Goal: Transaction & Acquisition: Purchase product/service

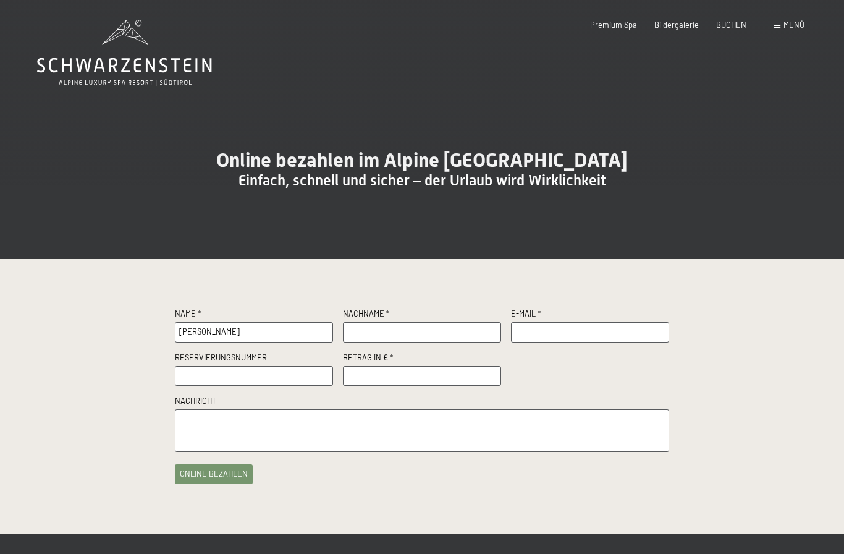
type input "[PERSON_NAME]"
type input "P"
type input ">"
type input "[PERSON_NAME]"
click at [240, 342] on input "[PERSON_NAME]" at bounding box center [254, 332] width 158 height 20
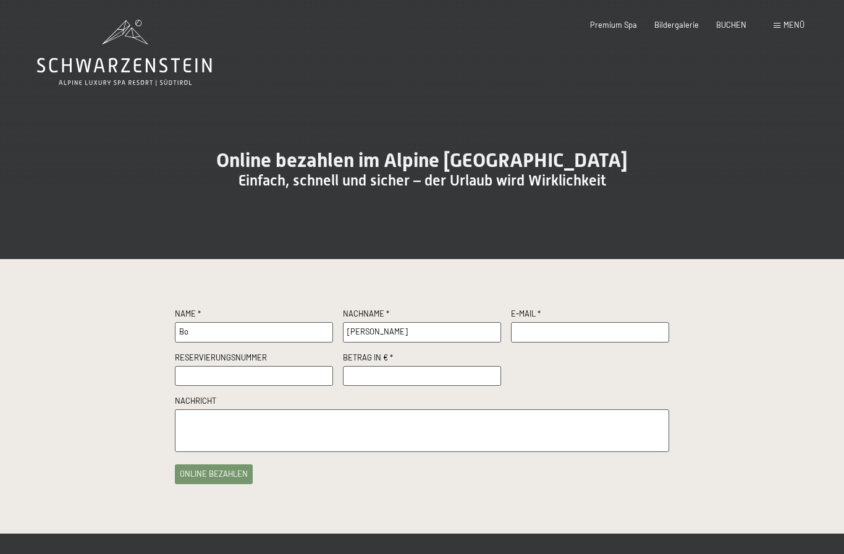
type input "B"
type input "[PERSON_NAME]"
type input "[EMAIL_ADDRESS][DOMAIN_NAME]"
type input "178.00"
click at [208, 481] on button "online bezahlen" at bounding box center [214, 472] width 78 height 20
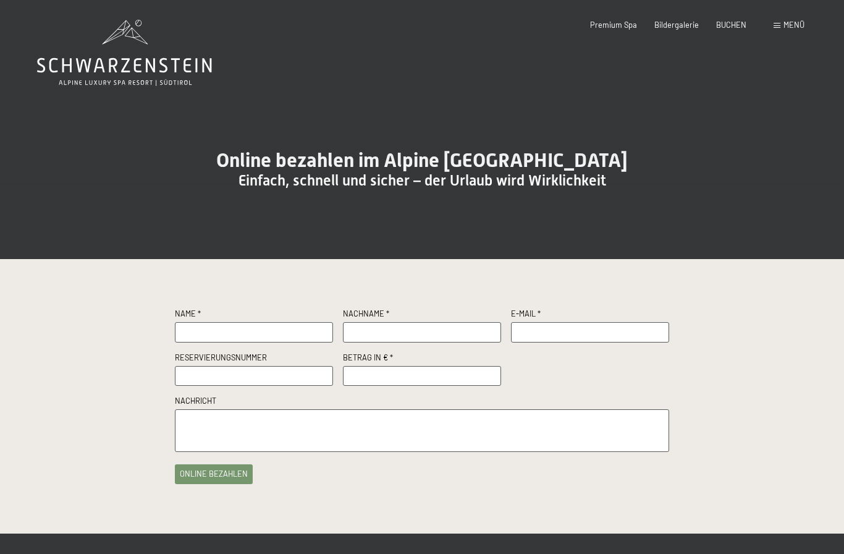
type input "B"
type input "[PERSON_NAME]"
type input "[EMAIL_ADDRESS][DOMAIN_NAME]"
type input "178.00"
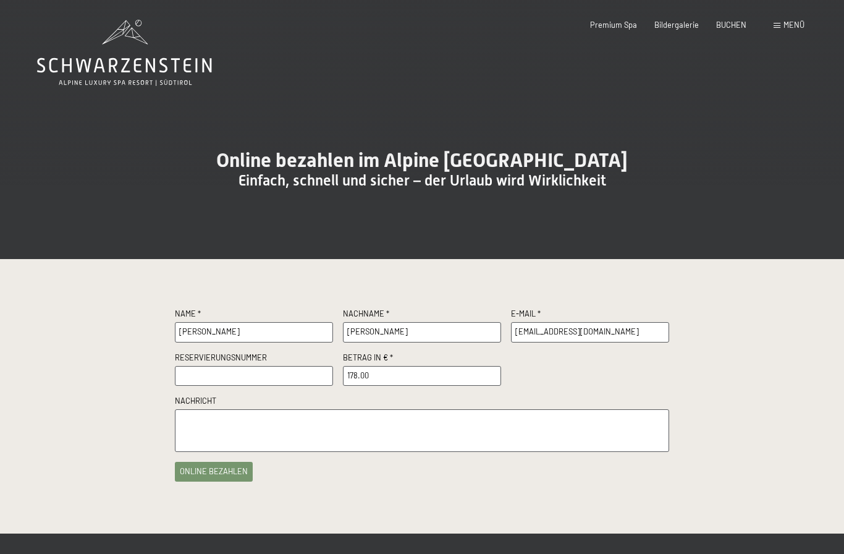
click at [209, 481] on button "online bezahlen" at bounding box center [214, 472] width 78 height 20
